Goal: Task Accomplishment & Management: Complete application form

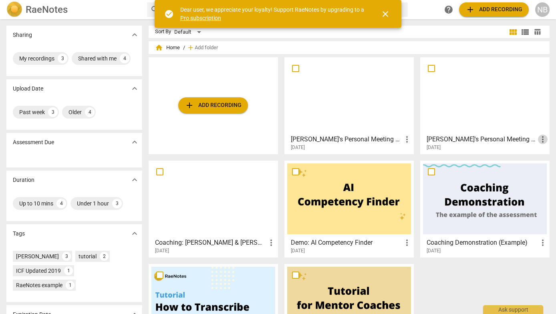
click at [539, 137] on span "more_vert" at bounding box center [543, 140] width 10 height 10
click at [458, 140] on div at bounding box center [278, 157] width 556 height 314
click at [470, 138] on h3 "[PERSON_NAME]'s Personal Meeting Room" at bounding box center [481, 140] width 111 height 10
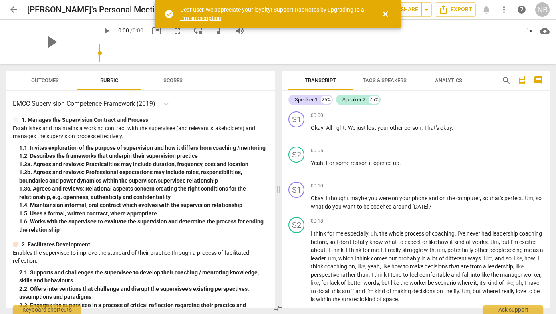
click at [107, 14] on h2 "[PERSON_NAME]'s Personal Meeting Room" at bounding box center [107, 10] width 161 height 10
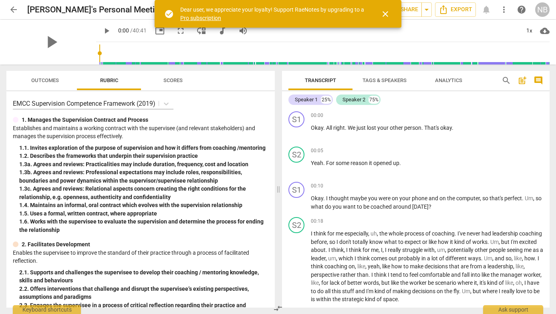
click at [107, 10] on h2 "[PERSON_NAME]'s Personal Meeting Room" at bounding box center [107, 10] width 161 height 10
click at [384, 13] on span "close" at bounding box center [385, 14] width 10 height 10
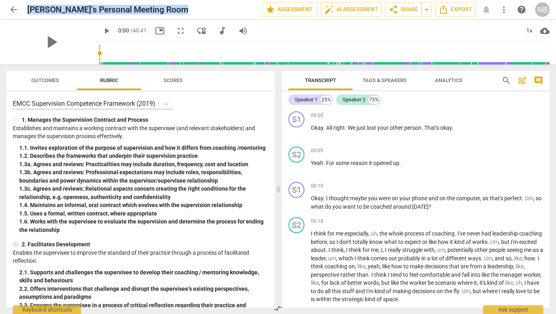
click at [508, 8] on span "more_vert" at bounding box center [504, 10] width 10 height 10
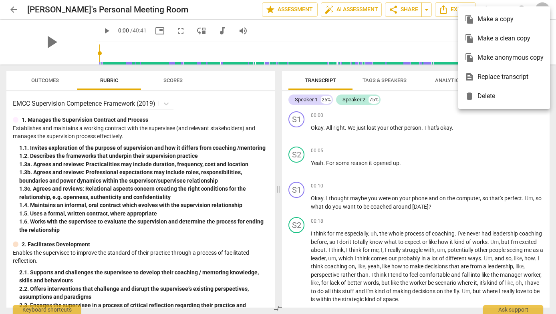
click at [507, 8] on ul "file_copy Make a copy file_copy Make a clean copy file_copy Make anonymous copy…" at bounding box center [504, 57] width 92 height 103
click at [95, 10] on div at bounding box center [278, 157] width 556 height 314
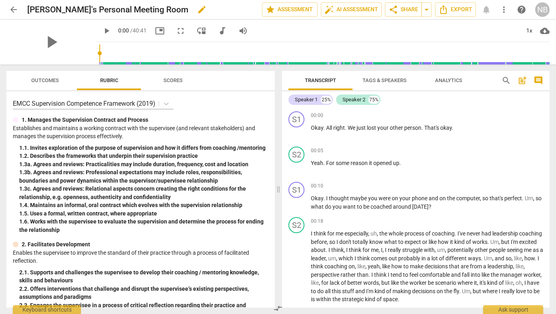
click at [89, 6] on h2 "[PERSON_NAME]'s Personal Meeting Room" at bounding box center [107, 10] width 161 height 10
click at [197, 8] on span "edit" at bounding box center [202, 10] width 10 height 10
drag, startPoint x: 148, startPoint y: 10, endPoint x: 25, endPoint y: 6, distance: 123.4
click at [25, 6] on div "arrow_back [PERSON_NAME]'s Personal Meeting Room done clear star Assessment aut…" at bounding box center [277, 9] width 543 height 15
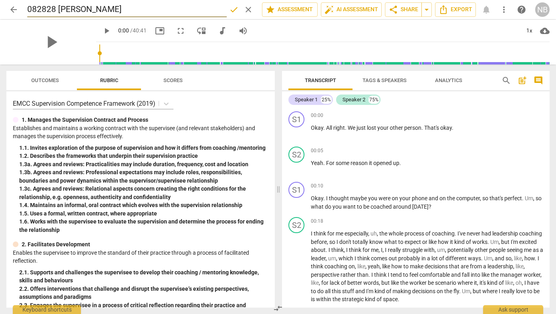
type input "082828 [PERSON_NAME]"
click at [227, 136] on p "Establishes and maintains a working contract with the supervisee (and relevant …" at bounding box center [140, 132] width 255 height 16
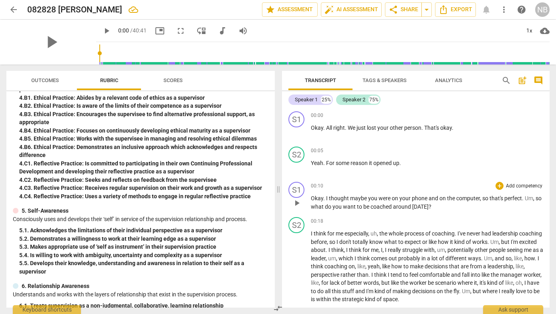
scroll to position [483, 0]
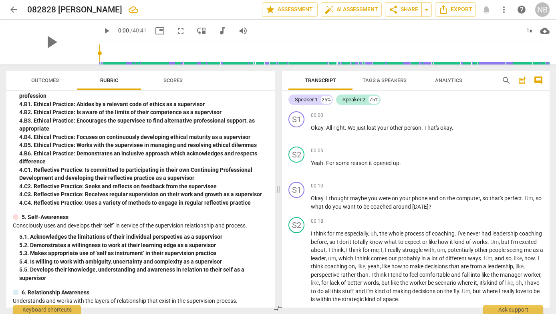
click at [41, 76] on span "Outcomes" at bounding box center [45, 80] width 47 height 11
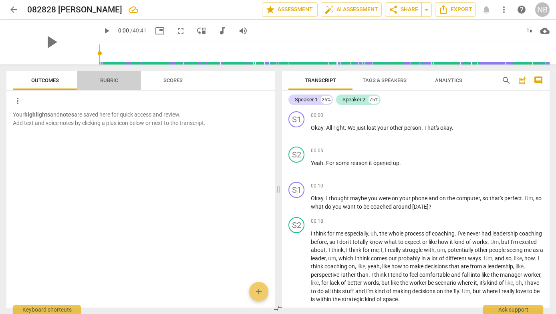
click at [91, 77] on span "Rubric" at bounding box center [109, 80] width 37 height 11
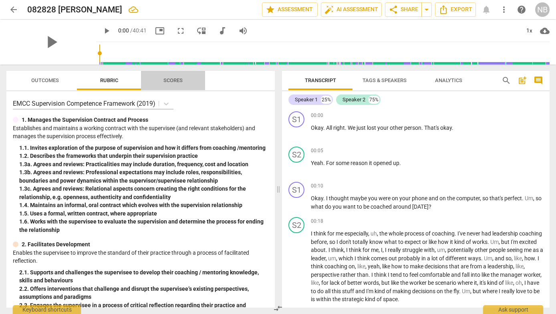
click at [157, 78] on span "Scores" at bounding box center [173, 80] width 38 height 11
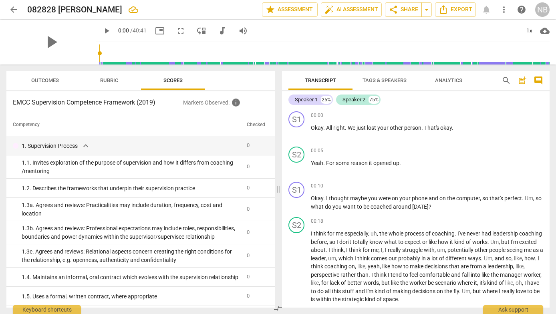
click at [404, 76] on span "Tags & Speakers" at bounding box center [384, 80] width 63 height 11
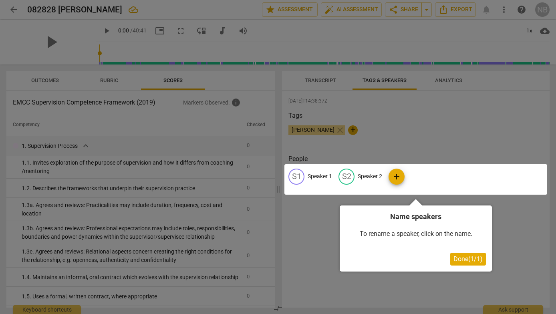
click at [433, 128] on div at bounding box center [278, 157] width 556 height 314
click at [455, 259] on span "Done ( 1 / 1 )" at bounding box center [467, 259] width 29 height 8
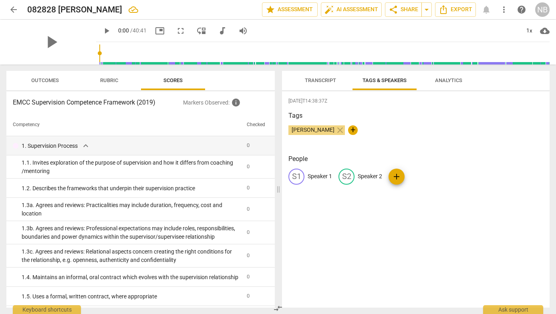
click at [448, 77] on span "Analytics" at bounding box center [448, 80] width 46 height 11
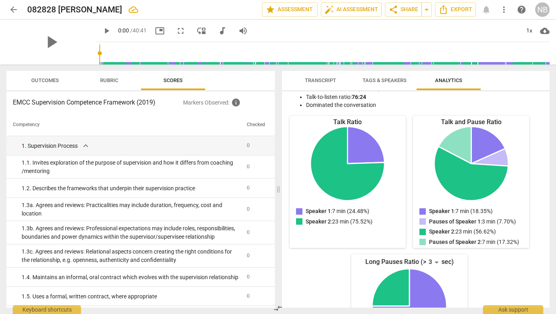
scroll to position [0, 0]
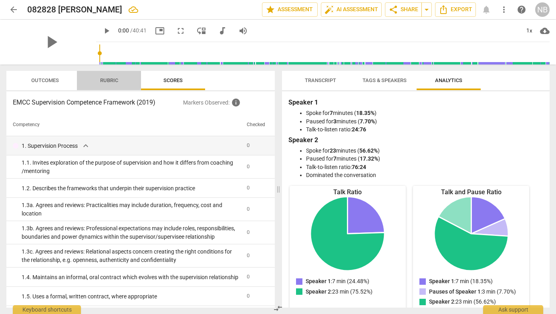
click at [114, 80] on span "Rubric" at bounding box center [109, 80] width 18 height 6
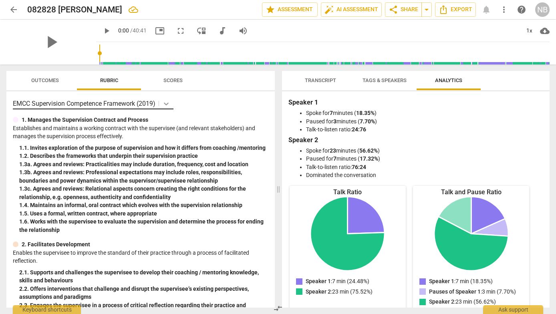
click at [165, 106] on icon at bounding box center [166, 104] width 8 height 8
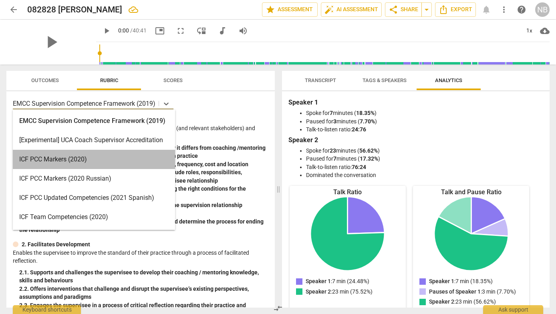
click at [121, 157] on div "ICF PCC Markers (2020)" at bounding box center [94, 159] width 162 height 19
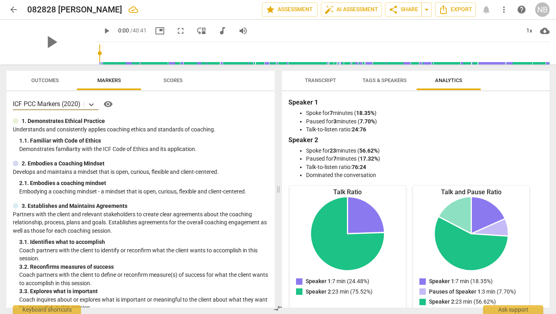
click at [109, 105] on span "visibility" at bounding box center [108, 104] width 10 height 10
click at [177, 76] on span "Scores" at bounding box center [173, 80] width 38 height 11
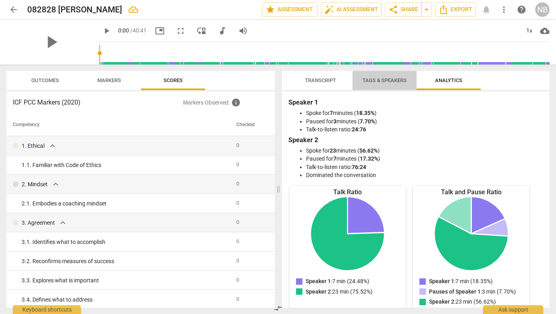
click at [372, 81] on span "Tags & Speakers" at bounding box center [384, 80] width 44 height 6
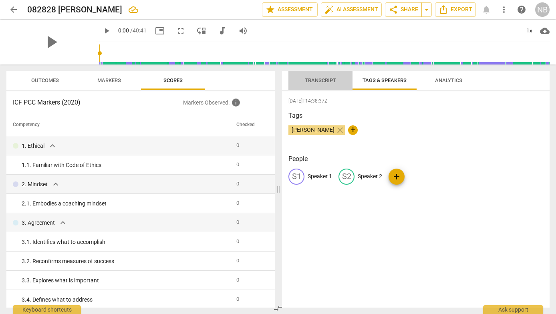
click at [311, 82] on span "Transcript" at bounding box center [320, 80] width 31 height 6
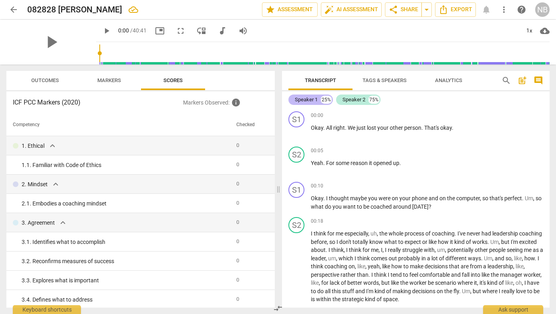
click at [308, 99] on div "Speaker 1" at bounding box center [306, 100] width 23 height 8
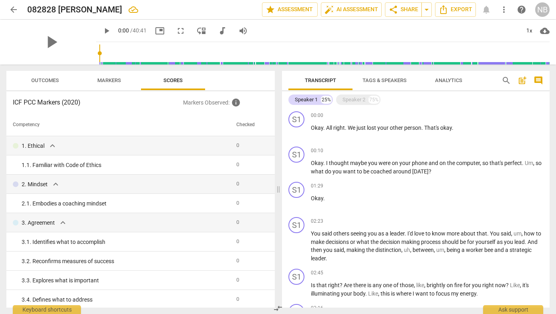
click at [374, 80] on span "Tags & Speakers" at bounding box center [384, 80] width 44 height 6
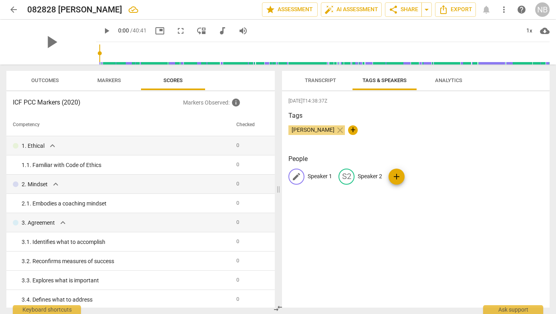
click at [304, 172] on div "edit Speaker 1" at bounding box center [310, 177] width 44 height 16
click at [296, 178] on span "edit" at bounding box center [297, 177] width 10 height 10
click at [311, 175] on p "Speaker 1" at bounding box center [320, 176] width 24 height 8
type input "[PERSON_NAME]"
click at [394, 177] on span "edit" at bounding box center [399, 177] width 10 height 10
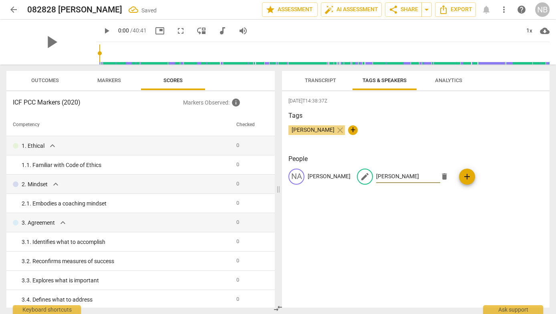
type input "[PERSON_NAME]"
click at [420, 229] on div "[DATE]T14:38:37Z Tags [PERSON_NAME] close + People NA [PERSON_NAME] edit [PERSO…" at bounding box center [416, 199] width 268 height 216
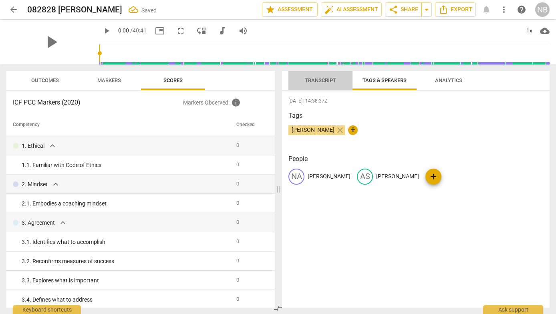
click at [326, 72] on button "Transcript" at bounding box center [320, 80] width 64 height 19
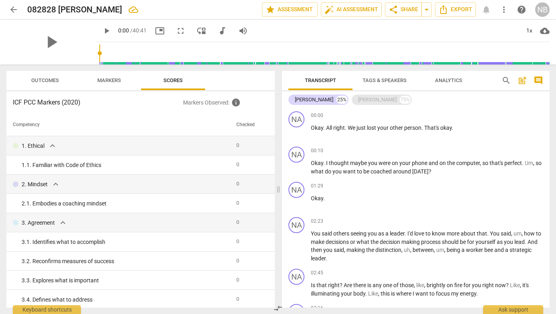
click at [358, 101] on div "[PERSON_NAME]" at bounding box center [377, 100] width 38 height 8
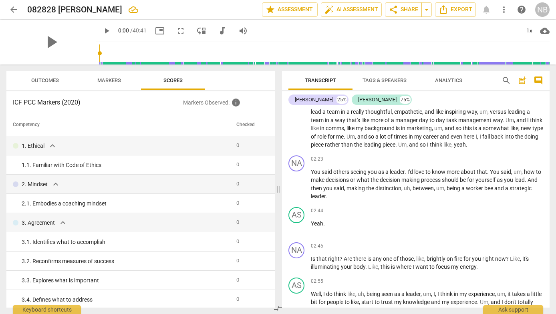
scroll to position [259, 0]
click at [447, 80] on span "Analytics" at bounding box center [448, 80] width 27 height 6
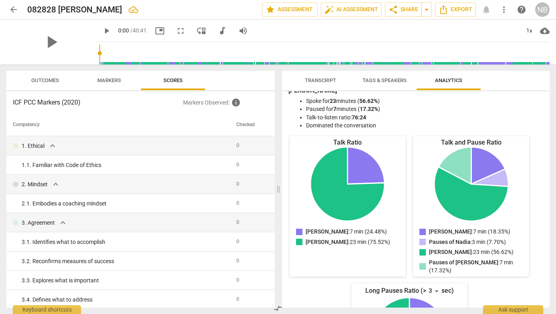
scroll to position [0, 0]
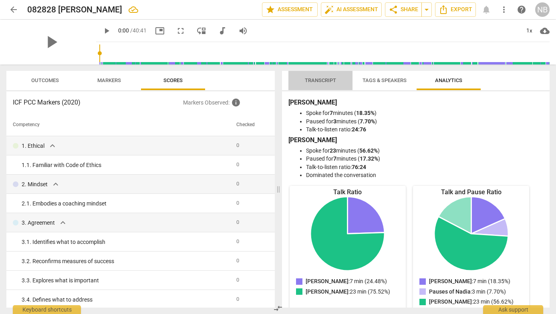
click at [323, 80] on span "Transcript" at bounding box center [320, 80] width 31 height 6
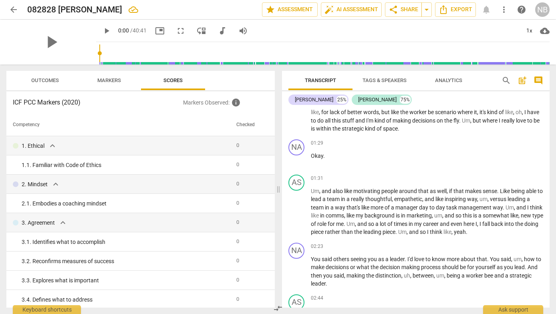
scroll to position [30, 0]
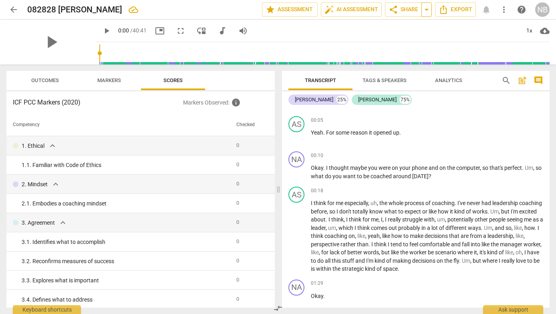
click at [426, 11] on span "arrow_drop_down" at bounding box center [427, 10] width 10 height 10
click at [404, 10] on span "share Share" at bounding box center [403, 10] width 30 height 10
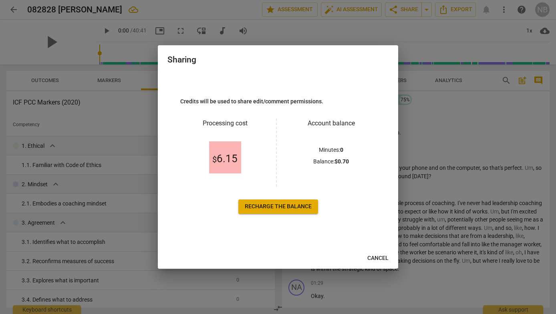
click at [302, 209] on span "Recharge the balance" at bounding box center [278, 207] width 67 height 8
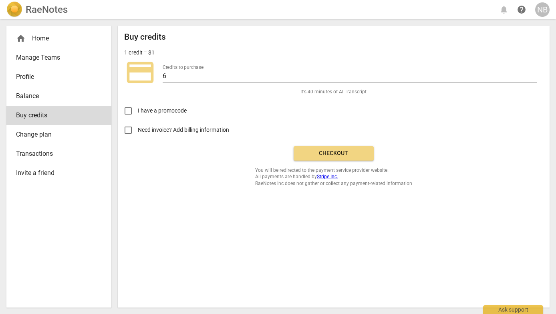
click at [333, 151] on span "Checkout" at bounding box center [333, 153] width 67 height 8
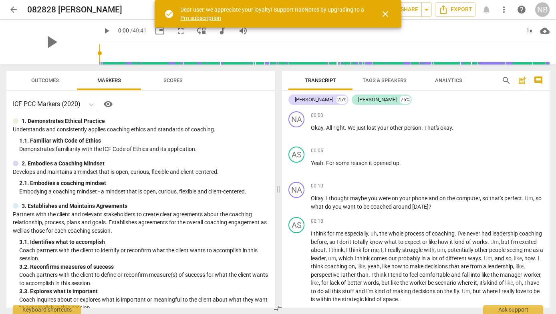
click at [385, 15] on span "close" at bounding box center [385, 14] width 10 height 10
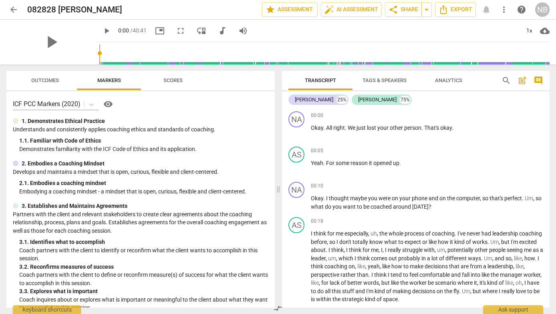
click at [111, 105] on span "visibility" at bounding box center [108, 104] width 10 height 10
click at [282, 11] on span "star Assessment" at bounding box center [290, 10] width 48 height 10
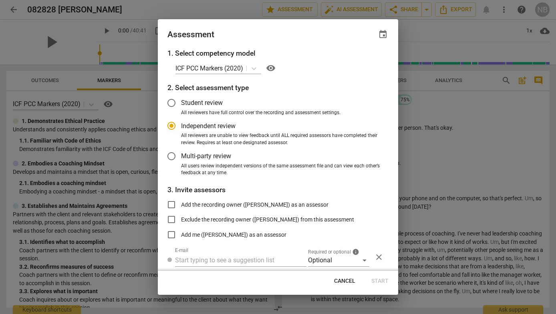
radio input "false"
click at [172, 102] on input "Student review" at bounding box center [171, 102] width 19 height 19
radio input "false"
click at [172, 156] on input "Multi-party review" at bounding box center [171, 156] width 19 height 19
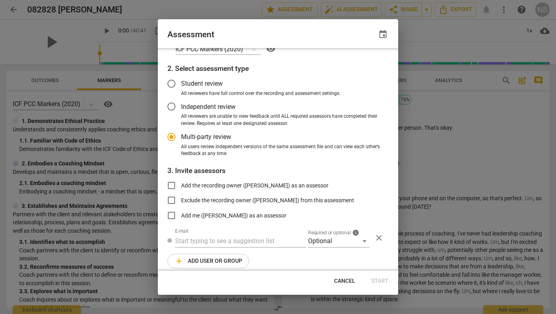
scroll to position [26, 0]
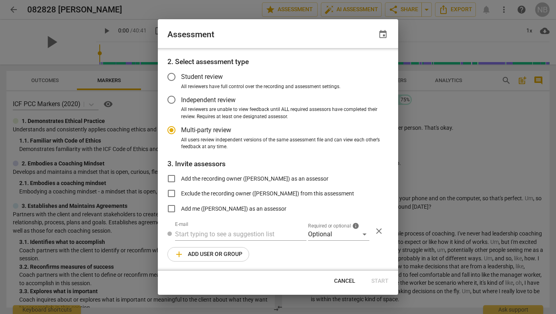
radio input "false"
click at [175, 177] on input "Add the recording owner (Nadia Brigham) as an assessor" at bounding box center [171, 178] width 19 height 19
checkbox input "true"
click at [253, 234] on input "text" at bounding box center [240, 234] width 131 height 13
click at [342, 234] on div "Optional" at bounding box center [338, 234] width 61 height 13
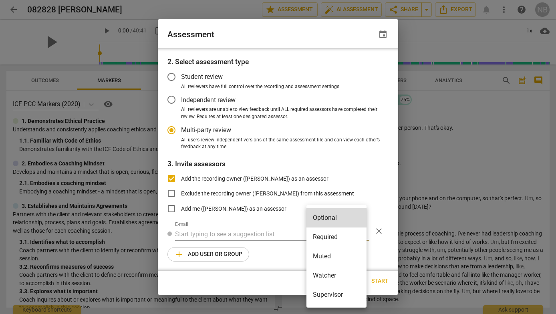
click at [322, 297] on li "Supervisor" at bounding box center [336, 294] width 60 height 19
radio input "false"
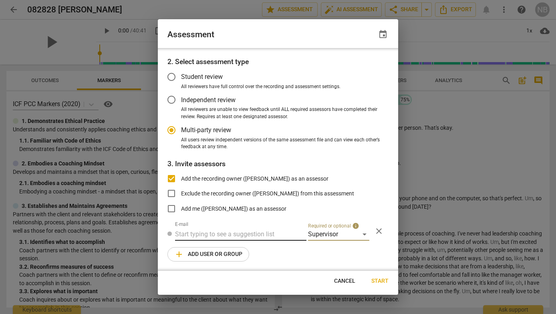
click at [246, 237] on input "text" at bounding box center [240, 234] width 131 height 13
type input "da"
radio input "false"
type input "dawn@dshcoach.com"
radio input "false"
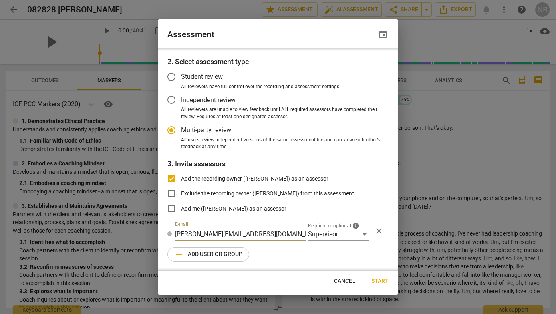
click at [377, 279] on span "Start" at bounding box center [379, 281] width 17 height 8
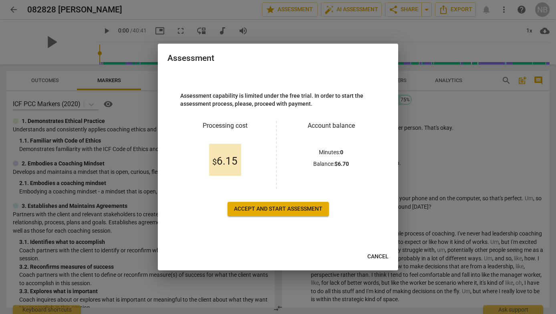
scroll to position [0, 0]
click at [290, 208] on span "Accept and start assessment" at bounding box center [278, 209] width 89 height 8
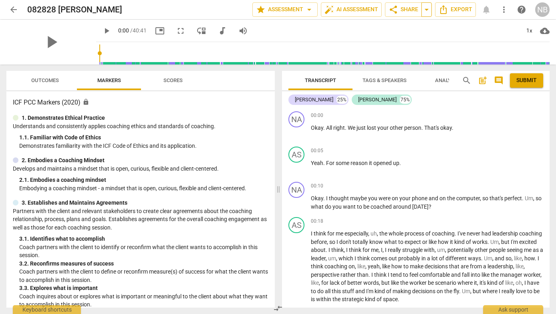
click at [425, 11] on span "arrow_drop_down" at bounding box center [427, 10] width 10 height 10
click at [398, 23] on span "Copy link" at bounding box center [400, 25] width 29 height 8
click at [429, 8] on span "arrow_drop_down" at bounding box center [427, 10] width 10 height 10
click at [411, 24] on span "Copy link" at bounding box center [400, 25] width 29 height 8
